Goal: Information Seeking & Learning: Learn about a topic

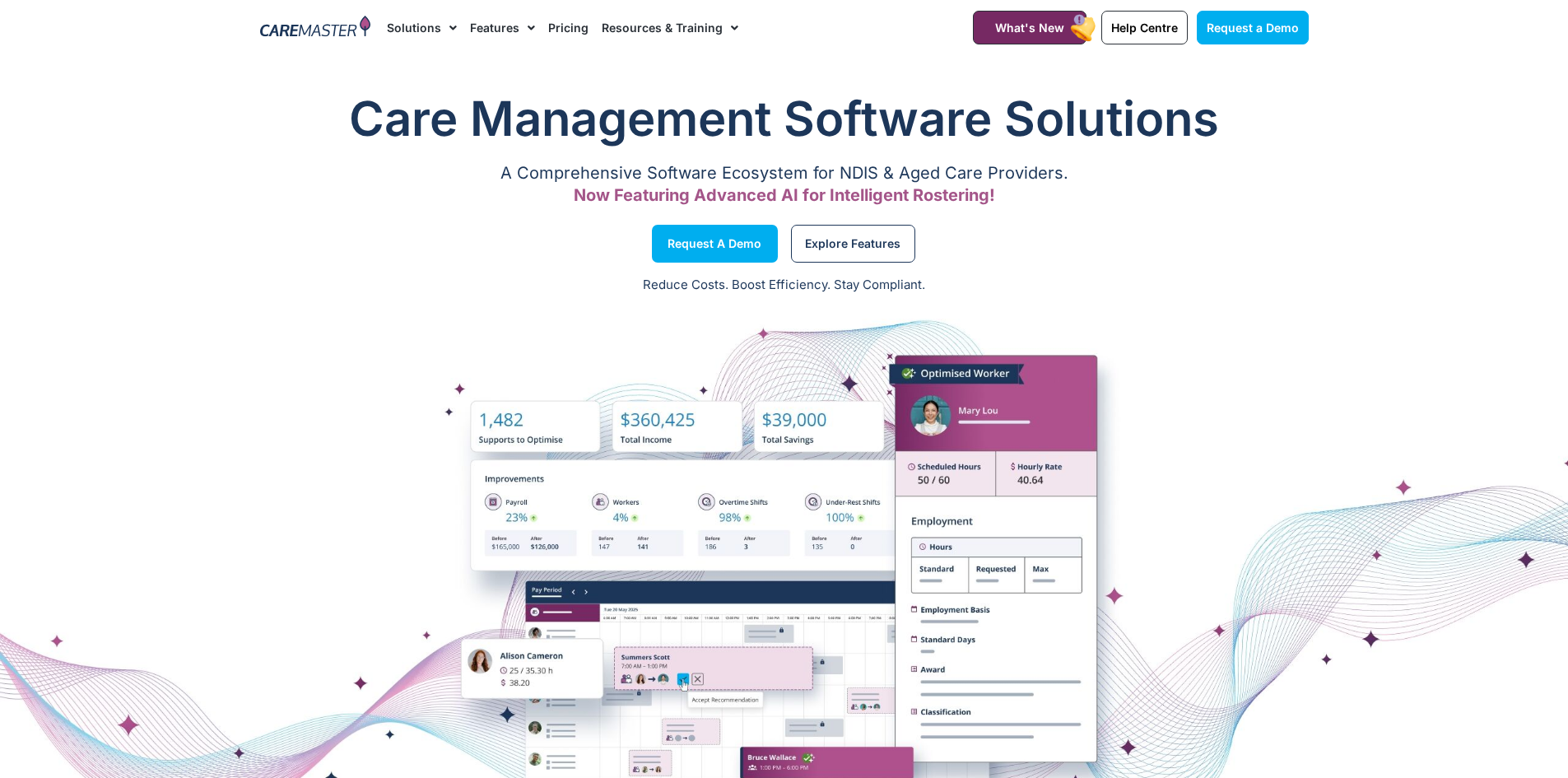
click at [424, 31] on link "Solutions" at bounding box center [422, 27] width 70 height 55
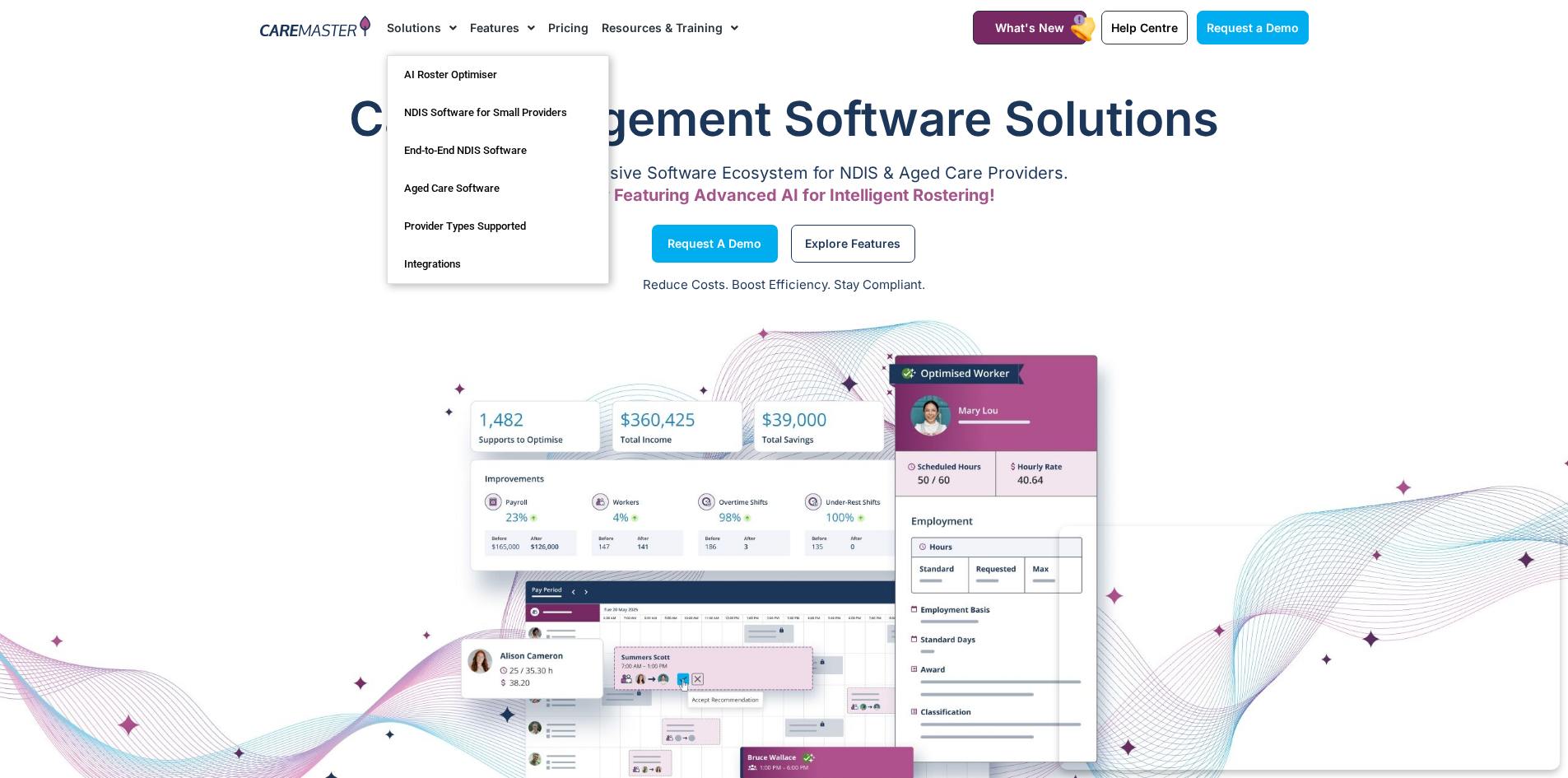
click at [513, 31] on link "Features" at bounding box center [502, 27] width 65 height 55
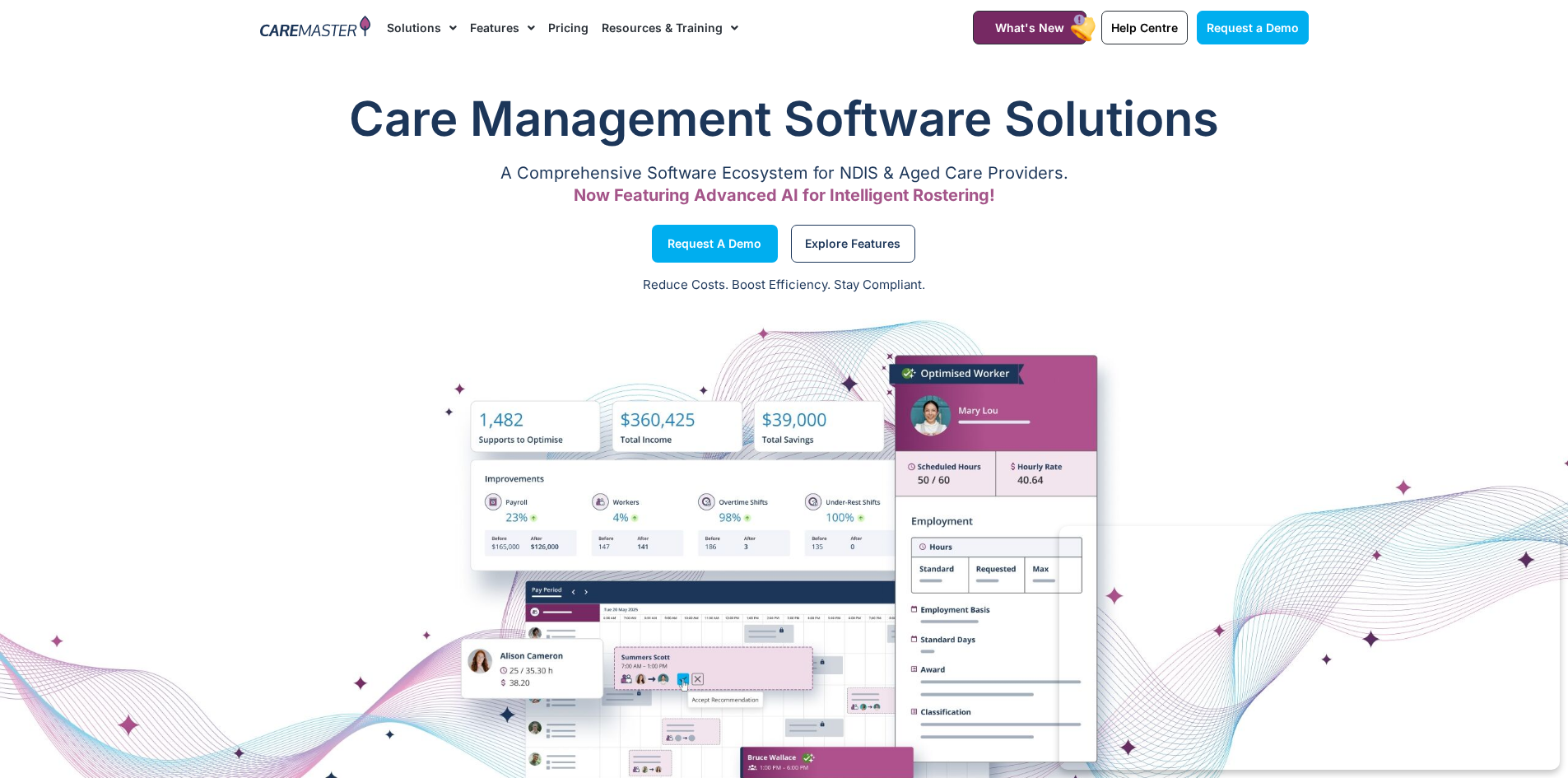
click at [557, 31] on link "Pricing" at bounding box center [568, 27] width 40 height 55
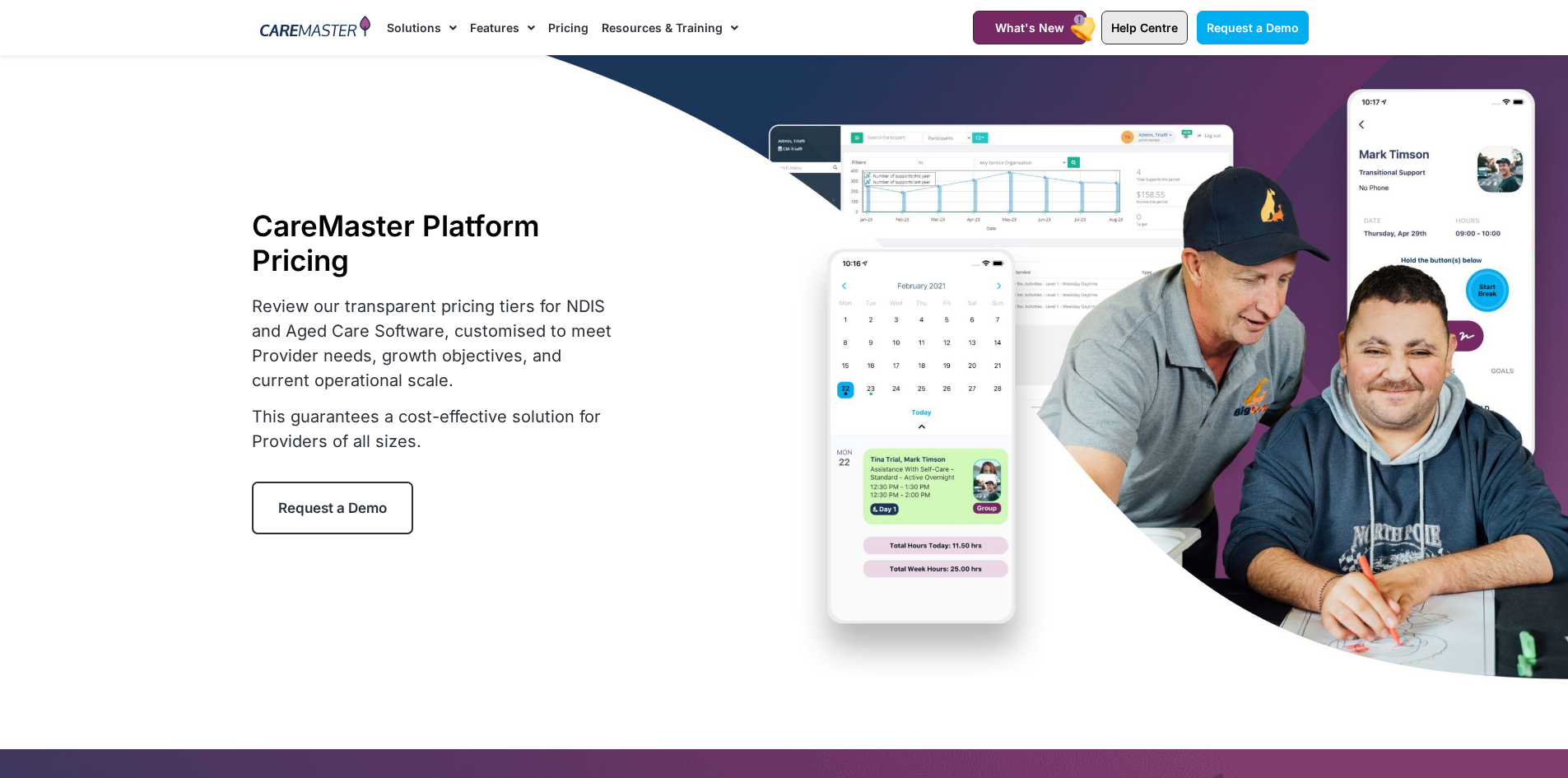
click at [1144, 40] on link "Help Centre" at bounding box center [1145, 28] width 87 height 34
